Goal: Understand process/instructions

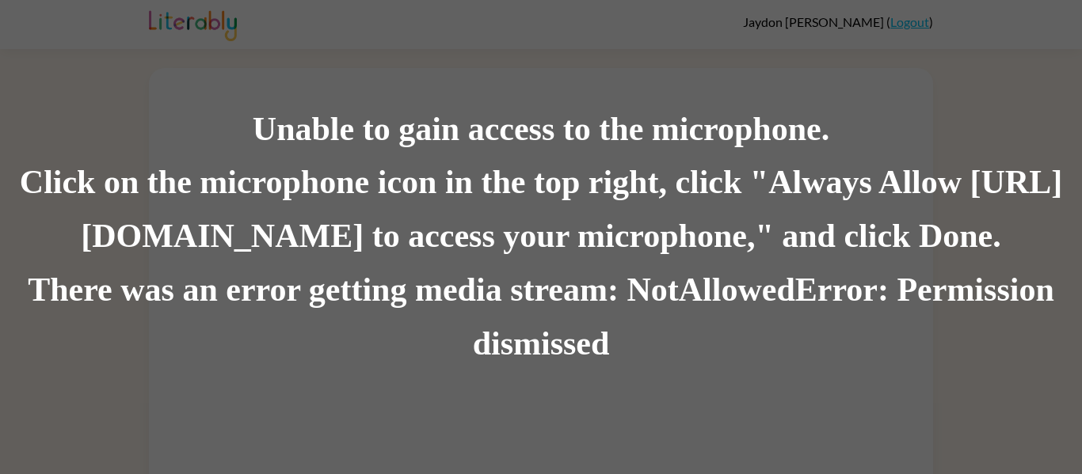
click at [593, 179] on div "Click on the microphone icon in the top right, click "Always Allow [URL][DOMAIN…" at bounding box center [541, 211] width 1082 height 108
click at [642, 239] on div "Click on the microphone icon in the top right, click "Always Allow [URL][DOMAIN…" at bounding box center [541, 211] width 1082 height 108
click at [617, 188] on div "Click on the microphone icon in the top right, click "Always Allow [URL][DOMAIN…" at bounding box center [541, 211] width 1082 height 108
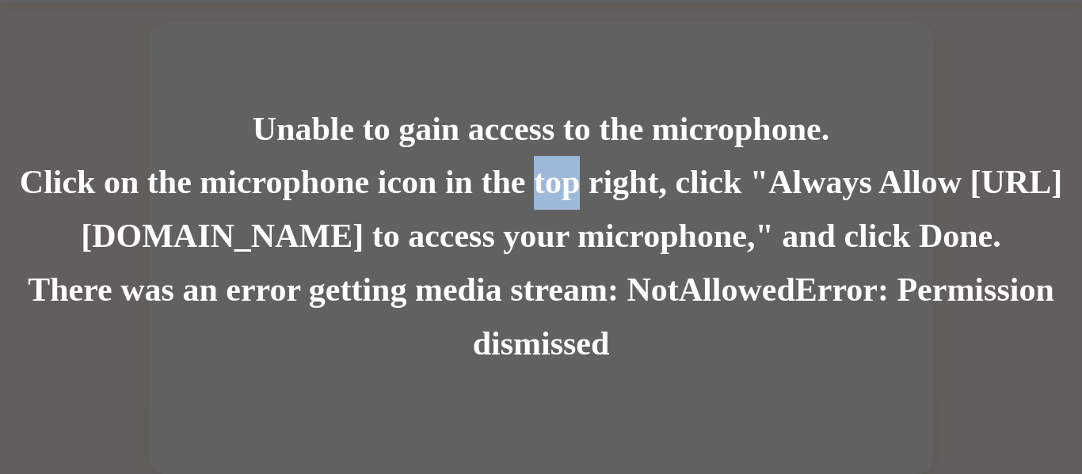
click at [617, 188] on div "Click on the microphone icon in the top right, click "Always Allow [URL][DOMAIN…" at bounding box center [541, 211] width 1082 height 108
click at [821, 99] on div "Unable to gain access to the microphone. Click on the microphone icon in the to…" at bounding box center [541, 237] width 1082 height 474
